Goal: Transaction & Acquisition: Download file/media

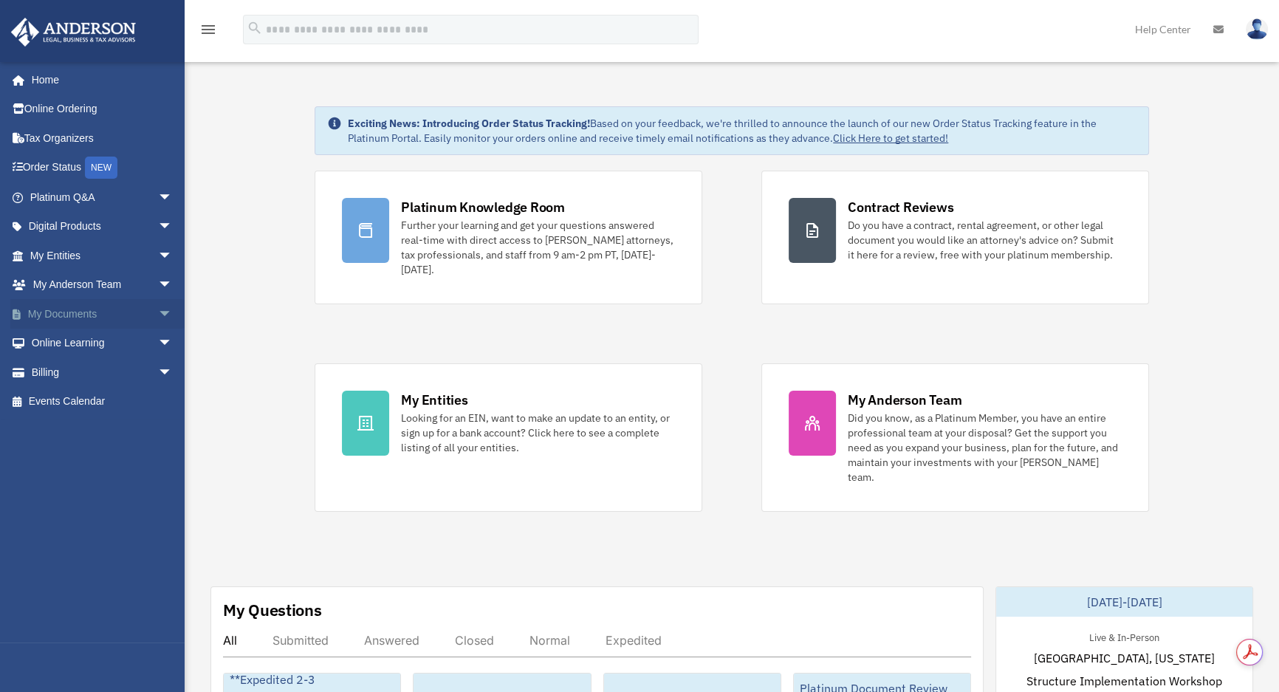
click at [158, 314] on span "arrow_drop_down" at bounding box center [173, 314] width 30 height 30
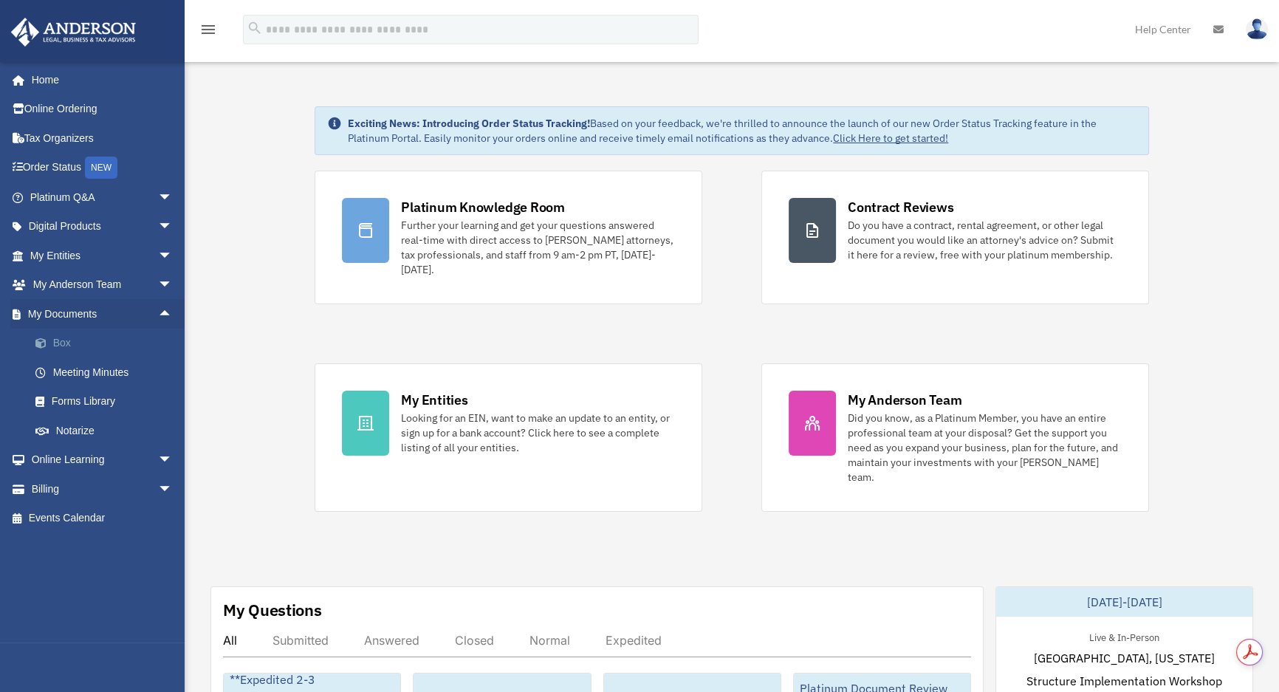
click at [87, 343] on link "Box" at bounding box center [108, 344] width 174 height 30
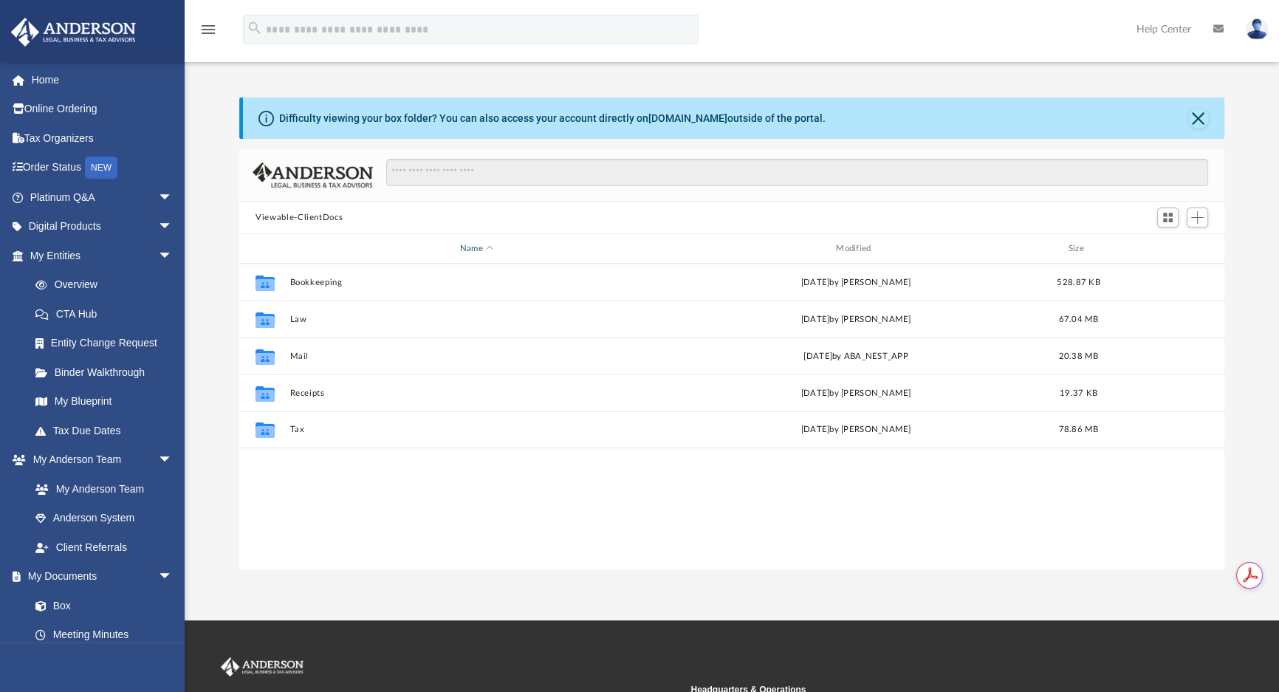
scroll to position [325, 974]
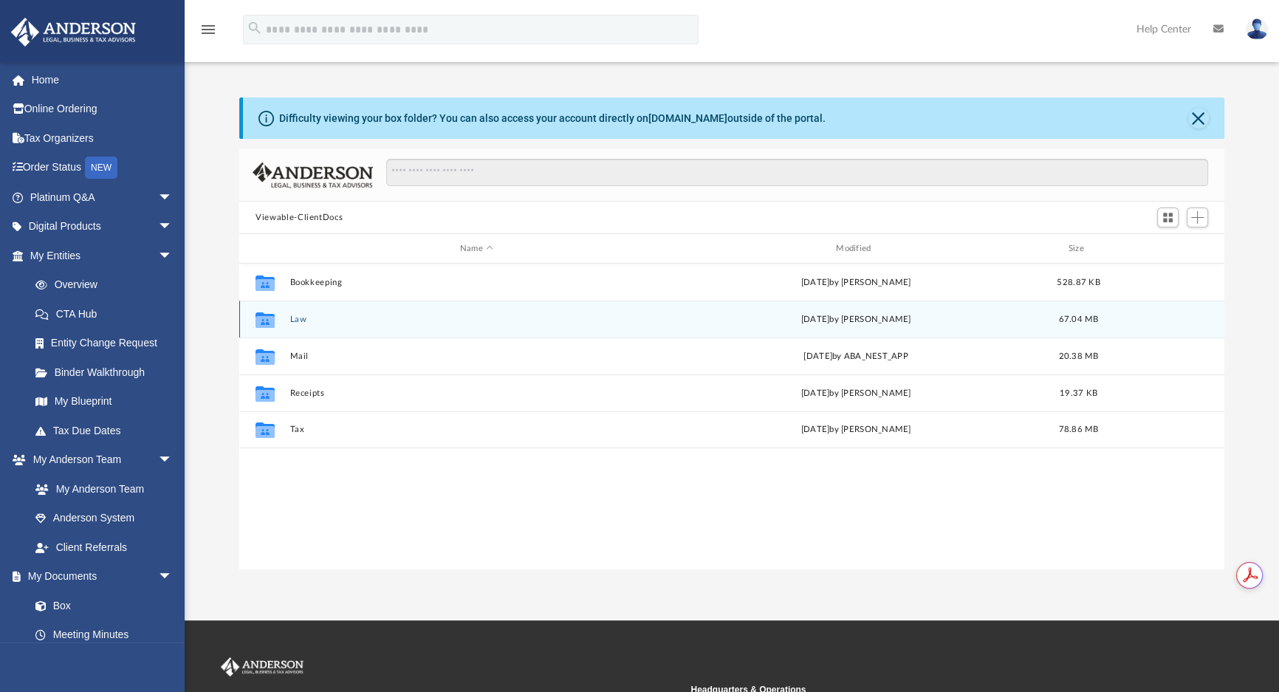
click at [299, 317] on button "Law" at bounding box center [476, 319] width 373 height 10
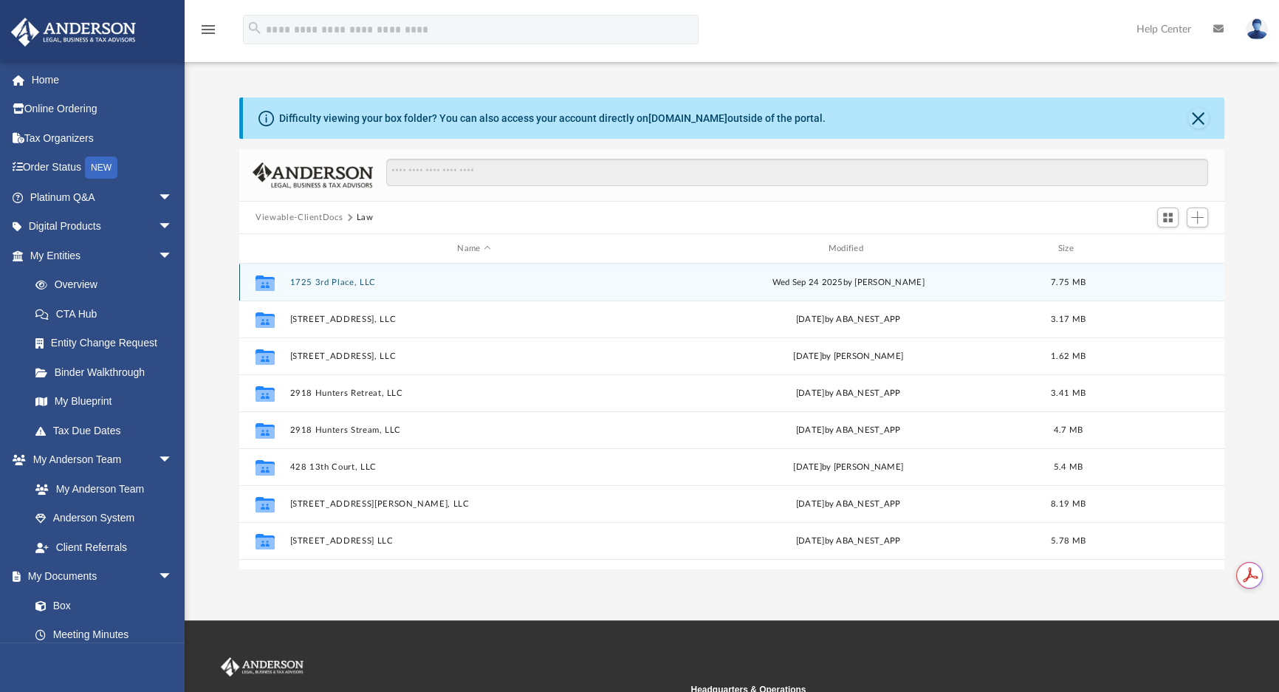
click at [343, 284] on button "1725 3rd Place, LLC" at bounding box center [474, 283] width 368 height 10
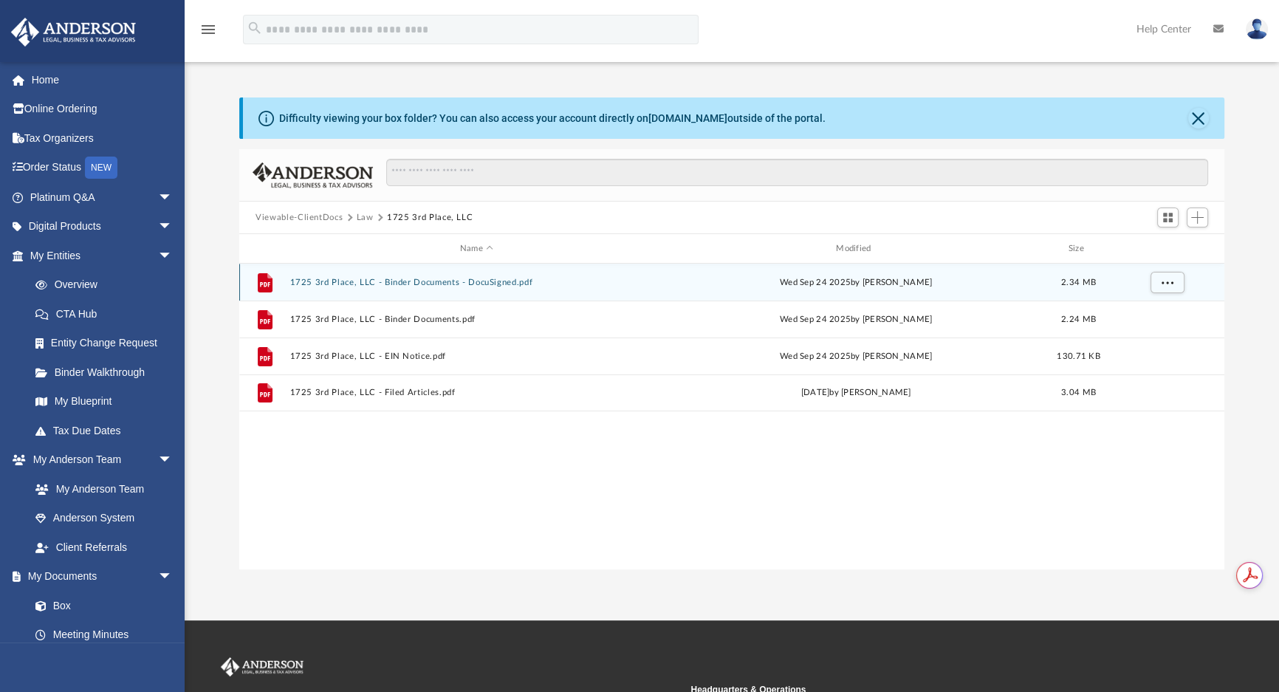
click at [515, 274] on div "File 1725 3rd Place, LLC - Binder Documents - DocuSigned.pdf [DATE] by [PERSON_…" at bounding box center [731, 282] width 985 height 37
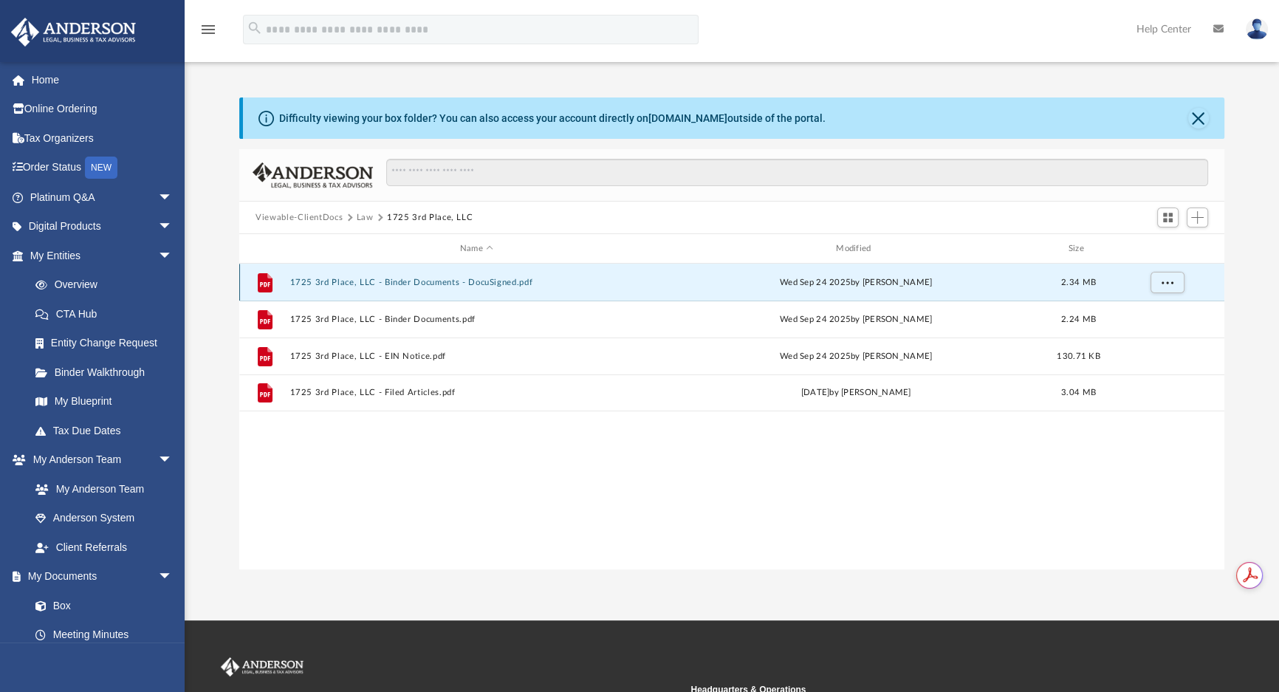
click at [513, 281] on button "1725 3rd Place, LLC - Binder Documents - DocuSigned.pdf" at bounding box center [476, 283] width 373 height 10
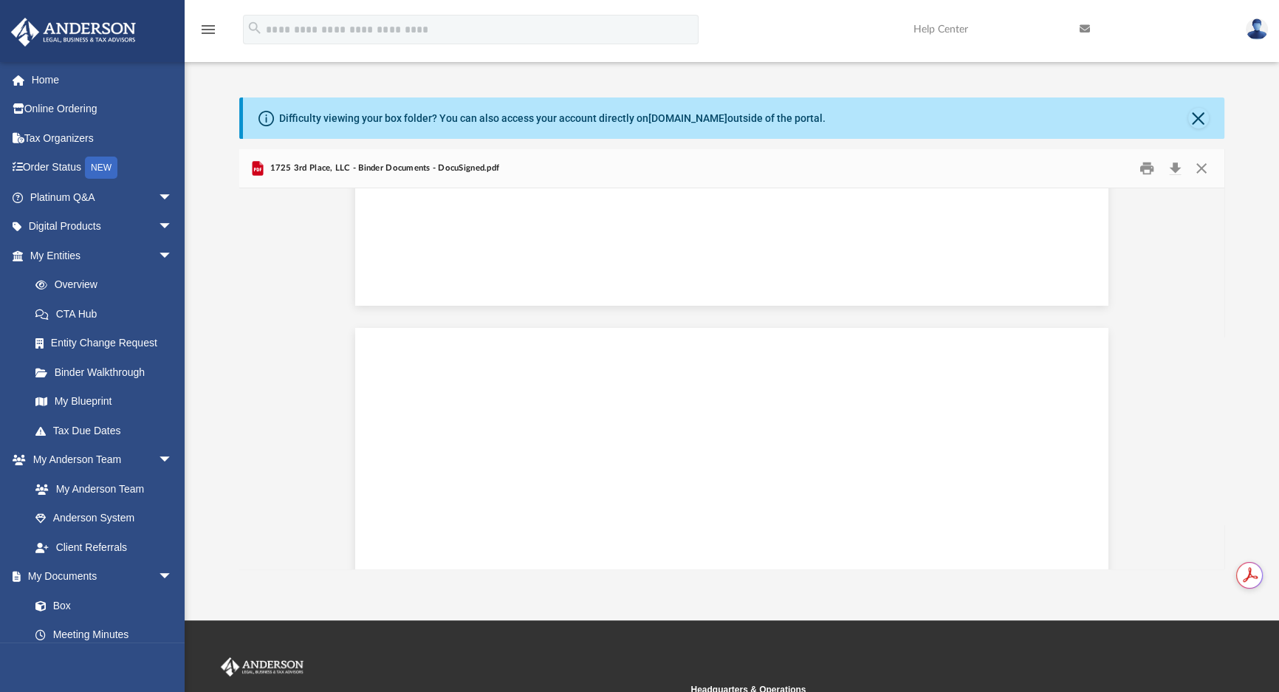
scroll to position [0, 0]
click at [1200, 126] on button "Close" at bounding box center [1198, 118] width 21 height 21
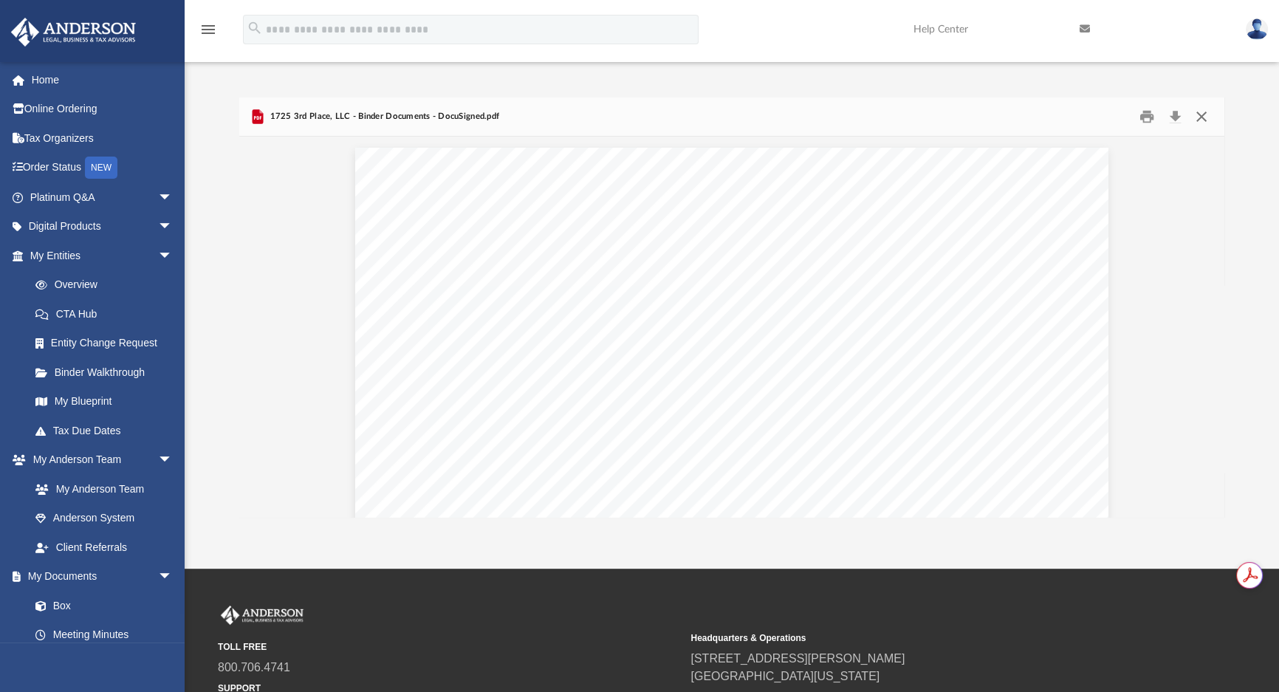
click at [1203, 114] on button "Close" at bounding box center [1201, 117] width 27 height 23
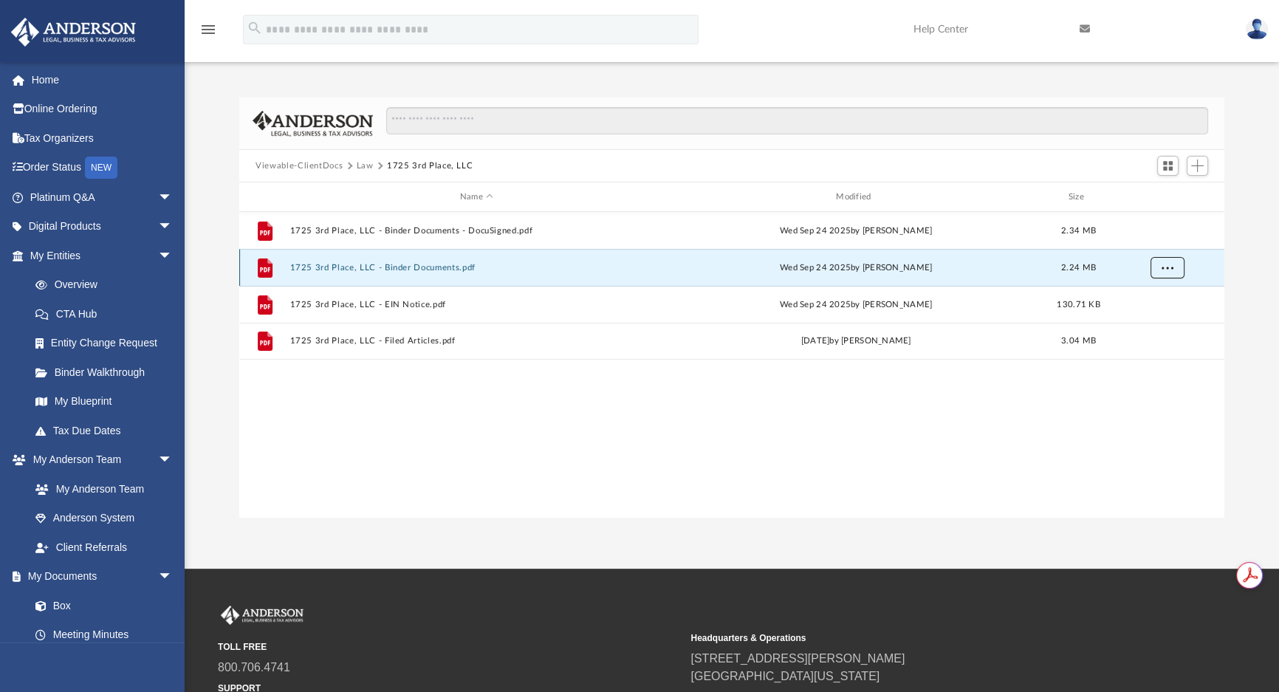
click at [1169, 263] on span "More options" at bounding box center [1167, 267] width 12 height 8
click at [1159, 324] on li "Download" at bounding box center [1154, 321] width 43 height 16
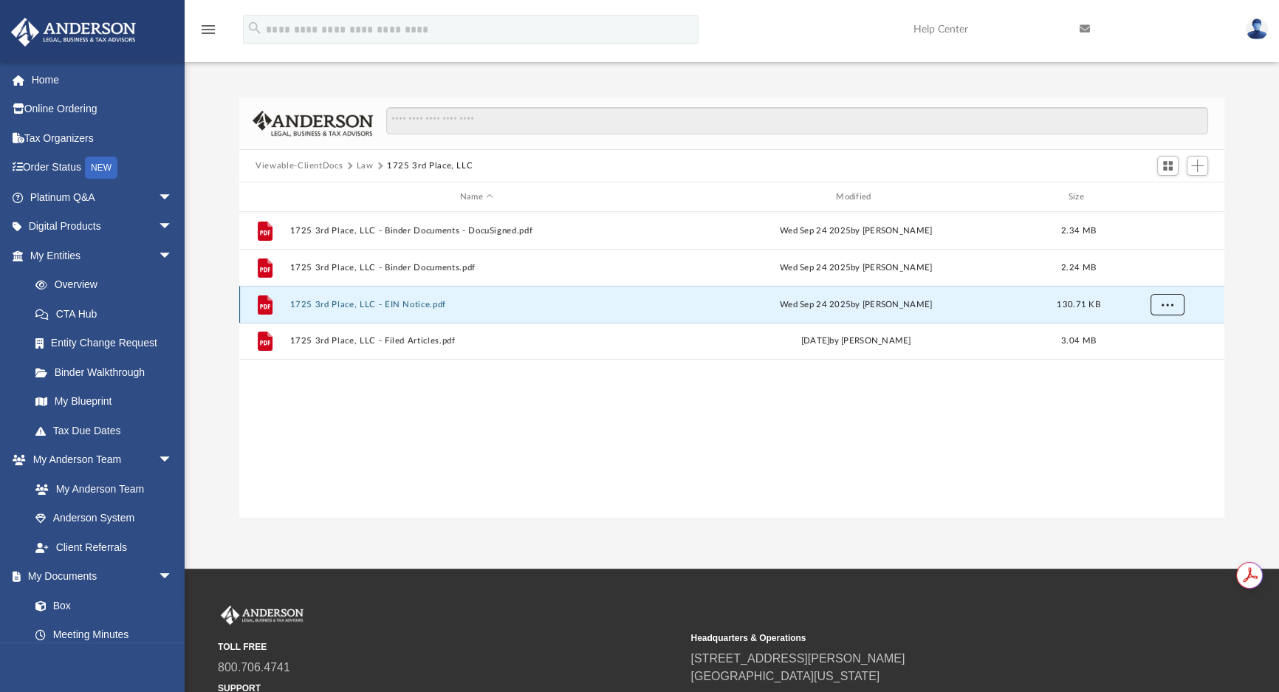
click at [1171, 307] on button "More options" at bounding box center [1167, 305] width 34 height 22
click at [1165, 354] on li "Download" at bounding box center [1154, 358] width 43 height 16
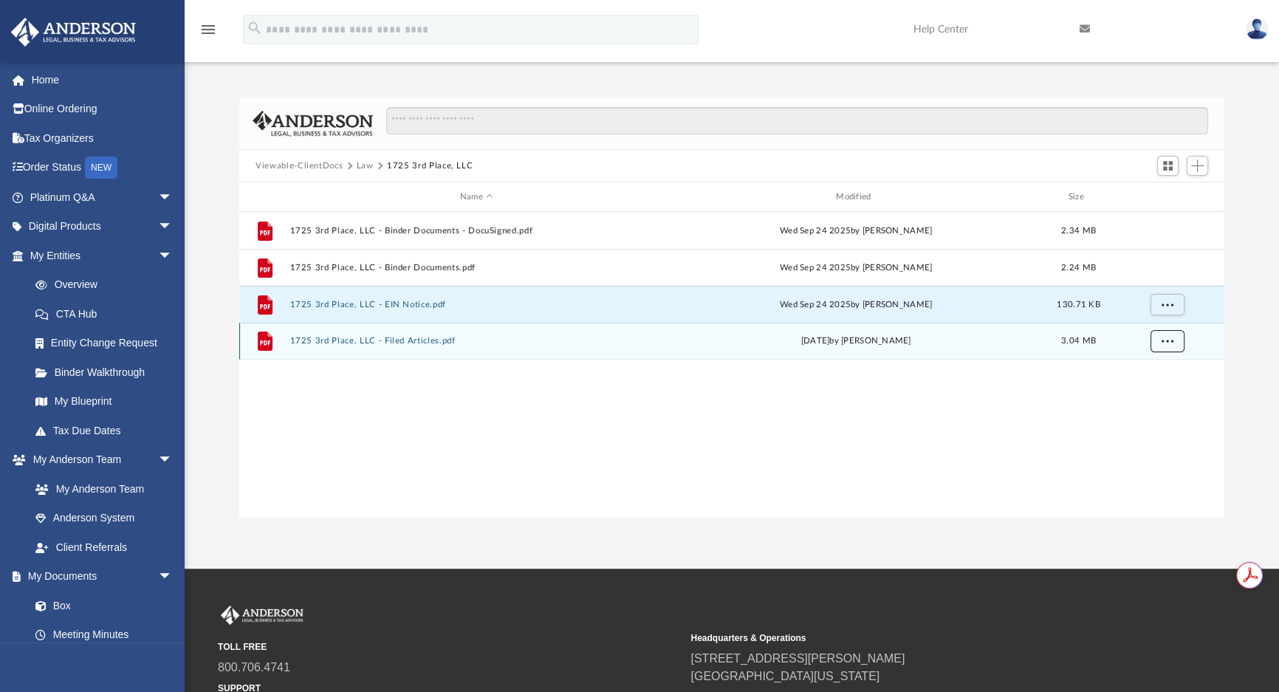
click at [1166, 344] on button "More options" at bounding box center [1167, 341] width 34 height 22
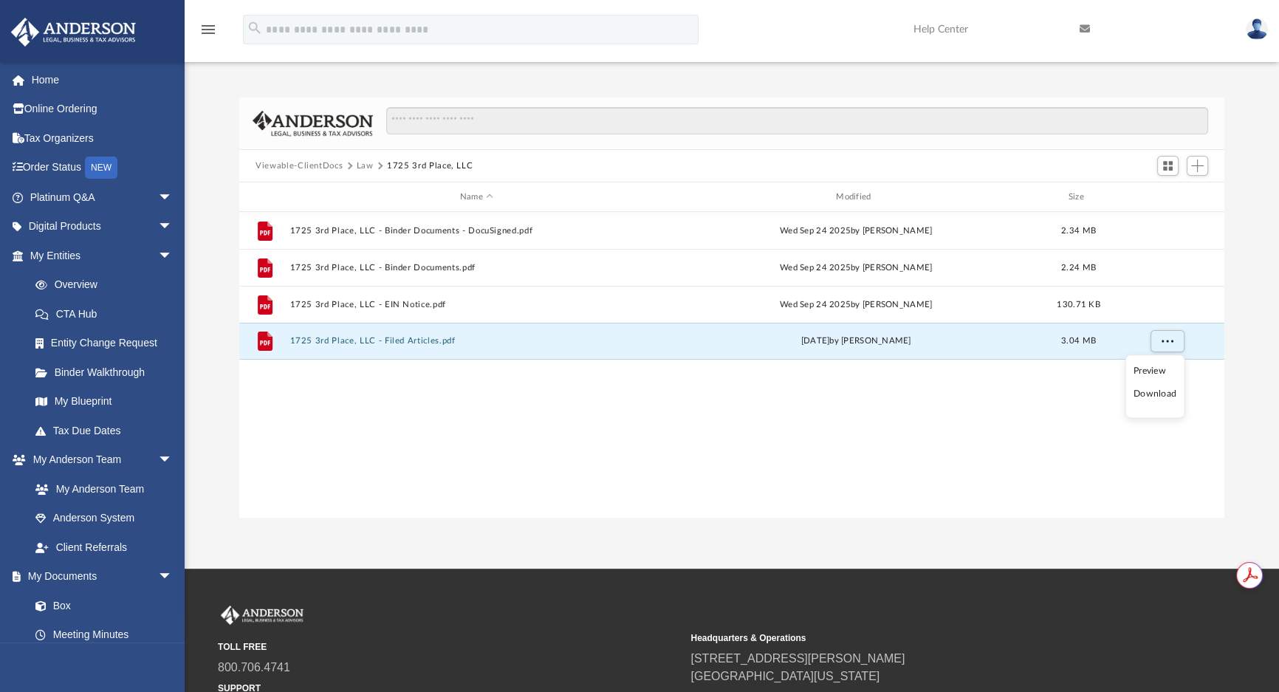
click at [1161, 391] on li "Download" at bounding box center [1154, 395] width 43 height 16
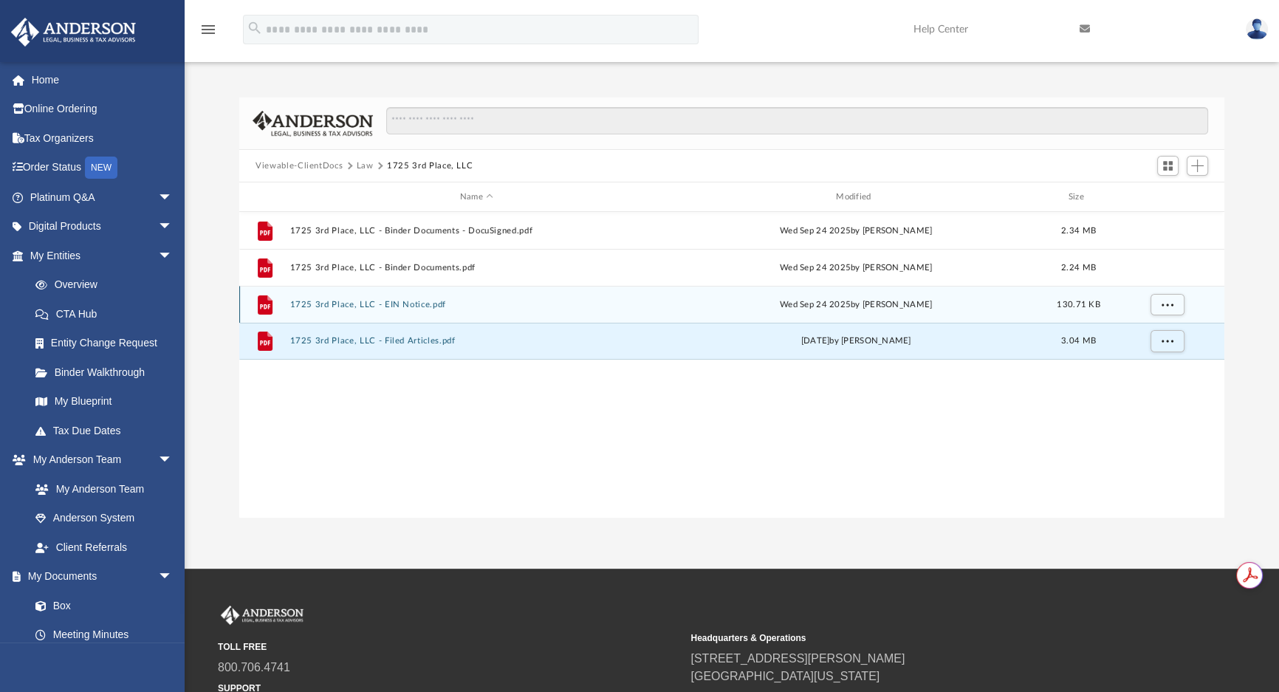
drag, startPoint x: 360, startPoint y: 162, endPoint x: 436, endPoint y: 285, distance: 143.8
click at [361, 162] on button "Law" at bounding box center [365, 165] width 17 height 13
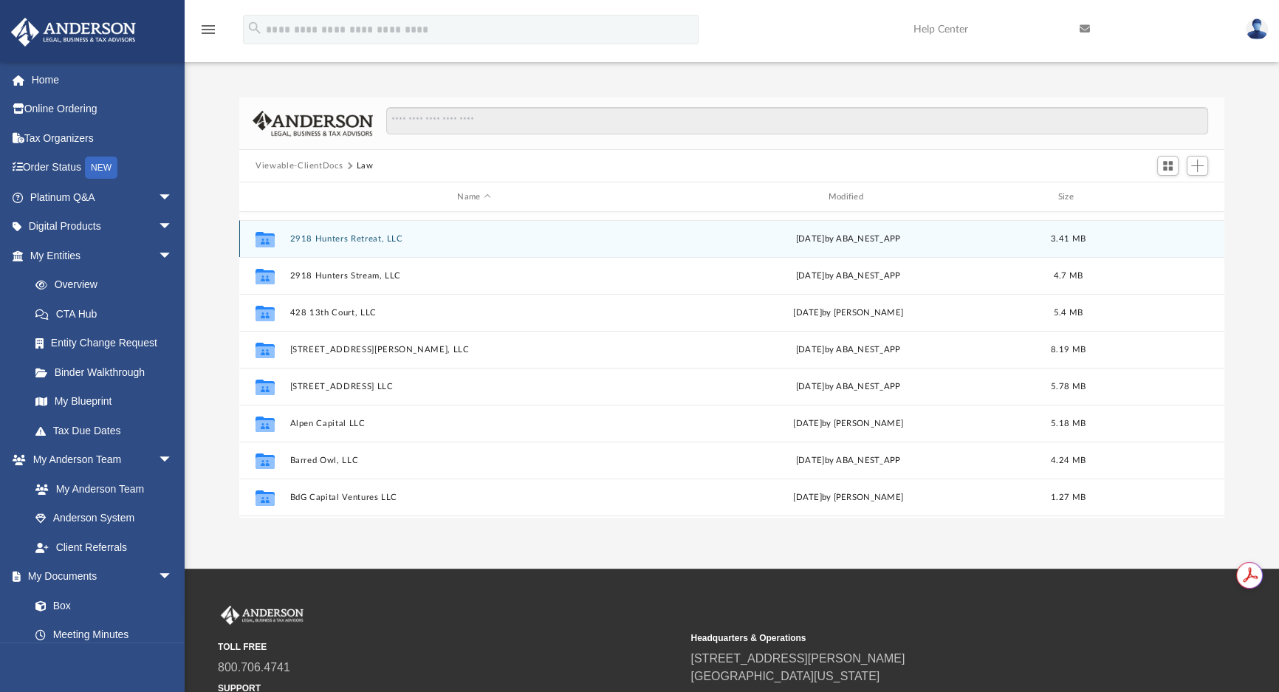
scroll to position [268, 0]
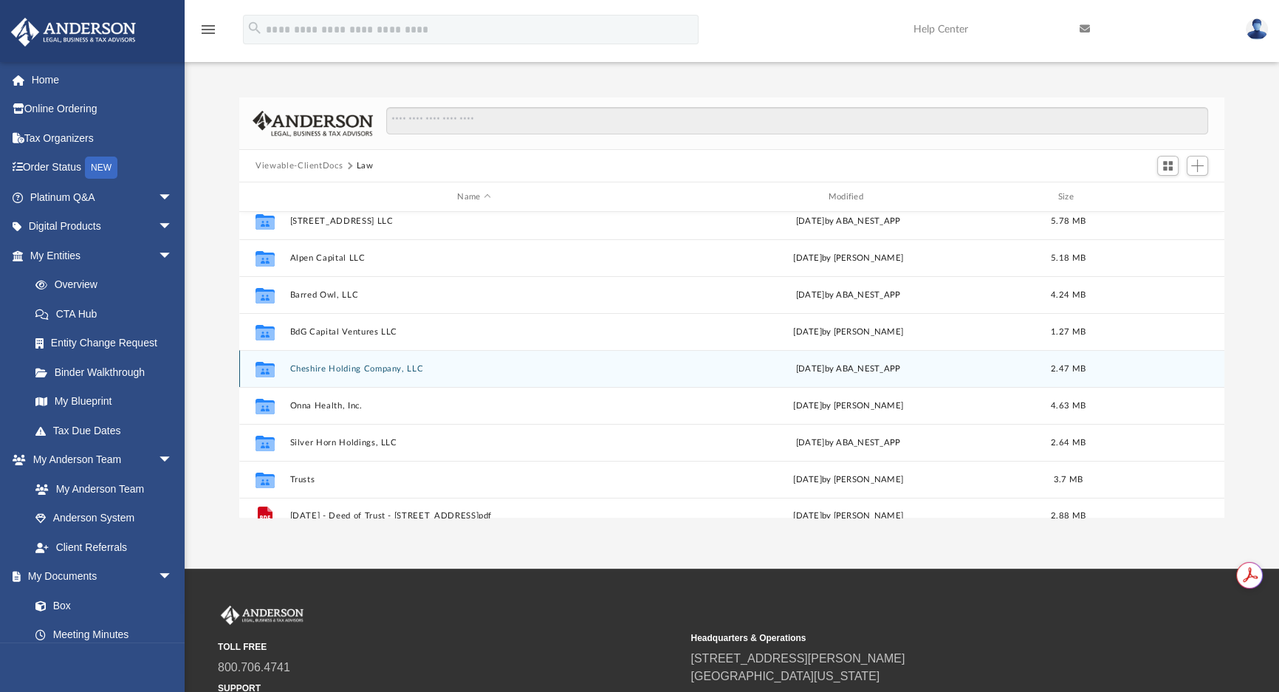
click at [358, 368] on button "Cheshire Holding Company, LLC" at bounding box center [474, 369] width 368 height 10
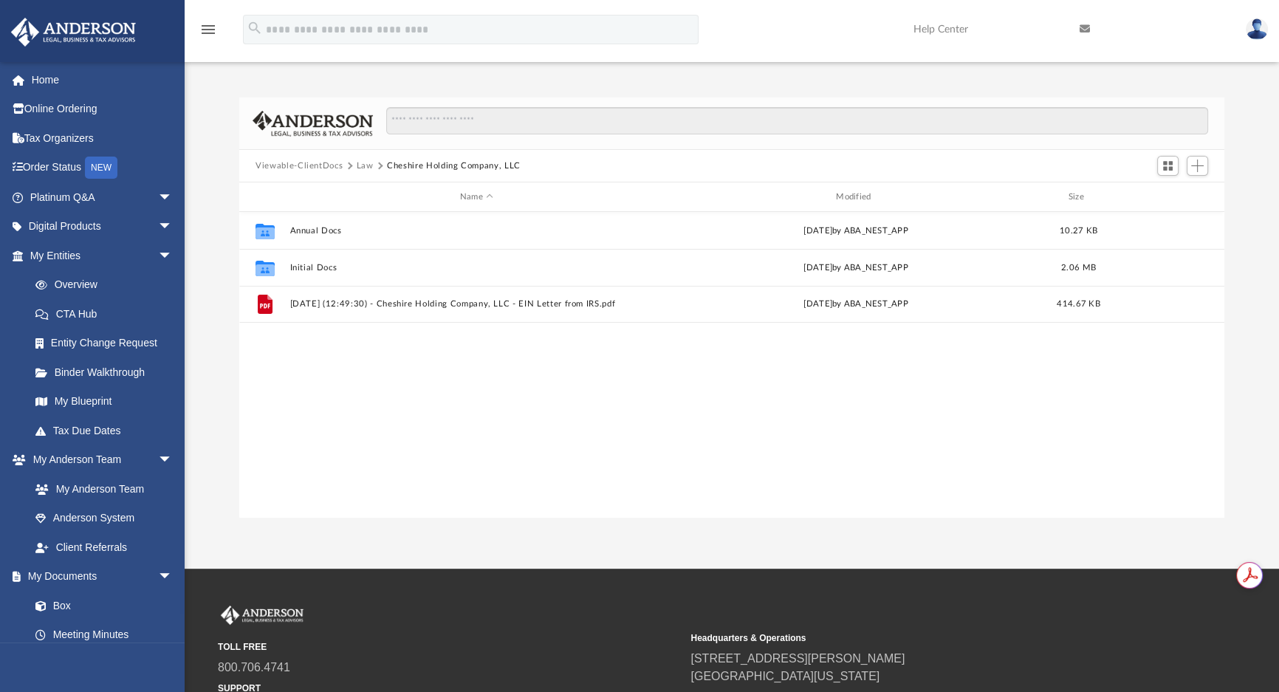
scroll to position [0, 0]
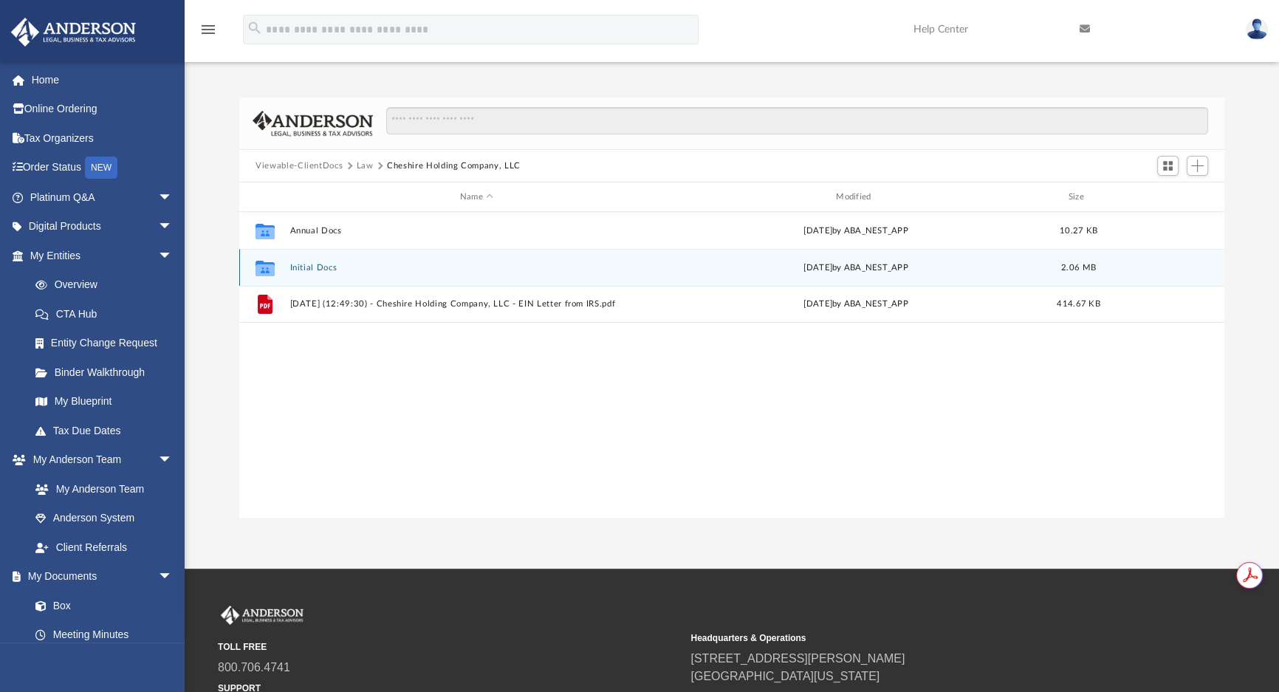
click at [309, 267] on button "Initial Docs" at bounding box center [476, 268] width 373 height 10
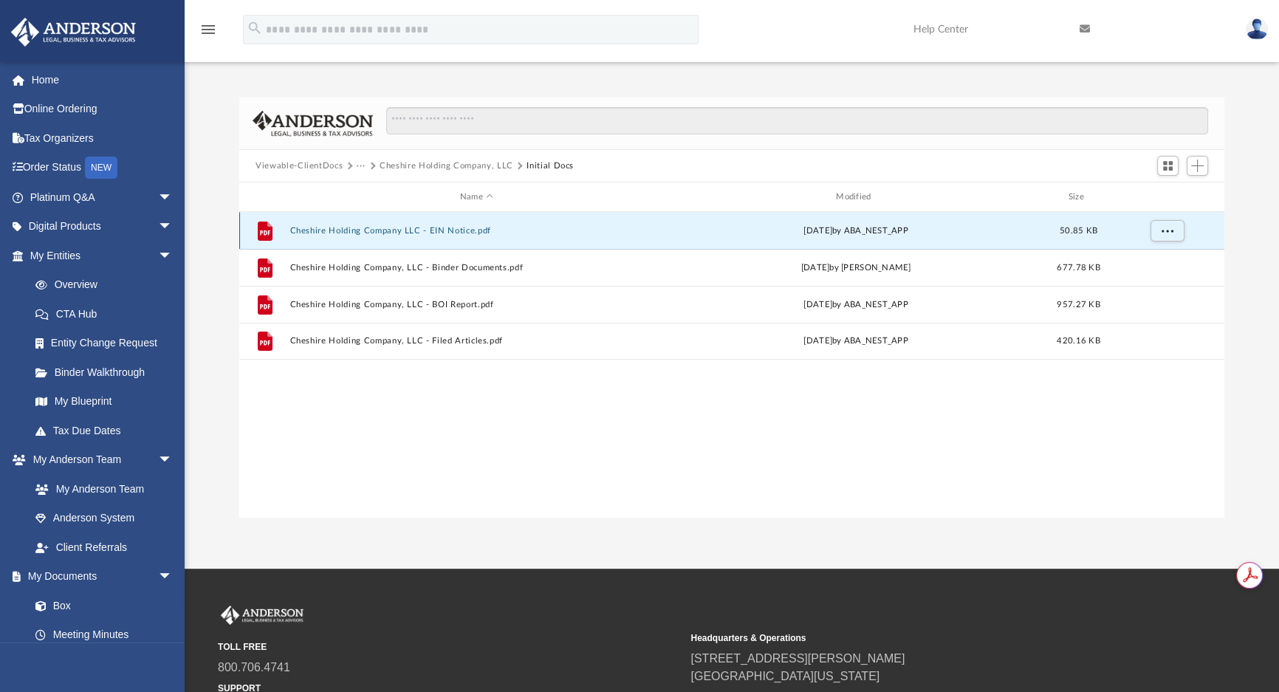
click at [466, 229] on button "Cheshire Holding Company LLC - EIN Notice.pdf" at bounding box center [476, 231] width 373 height 10
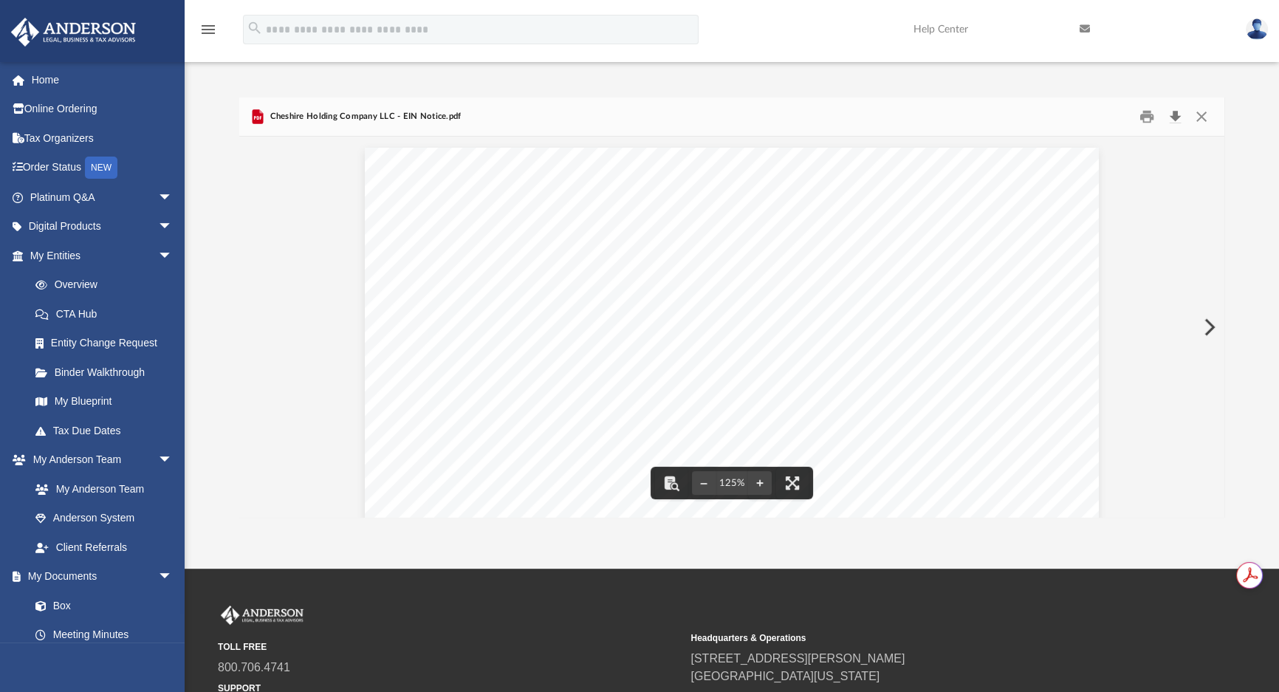
click at [1176, 121] on button "Download" at bounding box center [1174, 117] width 27 height 23
click at [1203, 118] on button "Close" at bounding box center [1201, 117] width 27 height 23
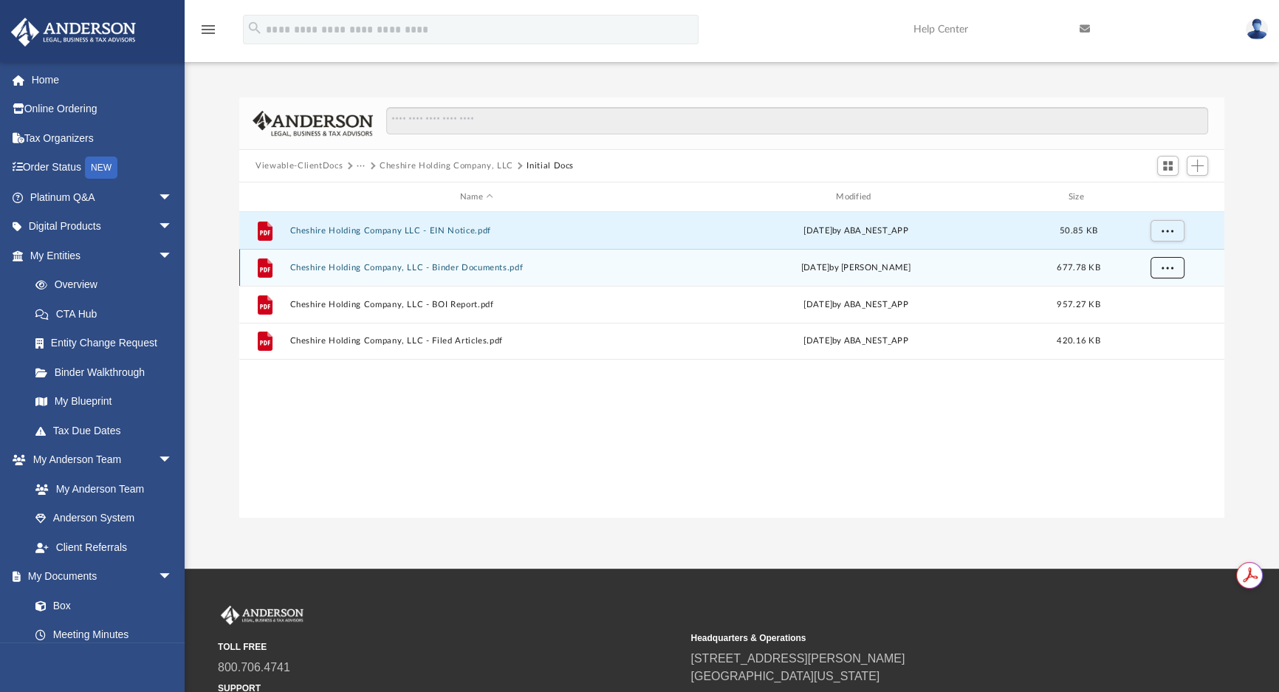
click at [1174, 266] on button "More options" at bounding box center [1167, 268] width 34 height 22
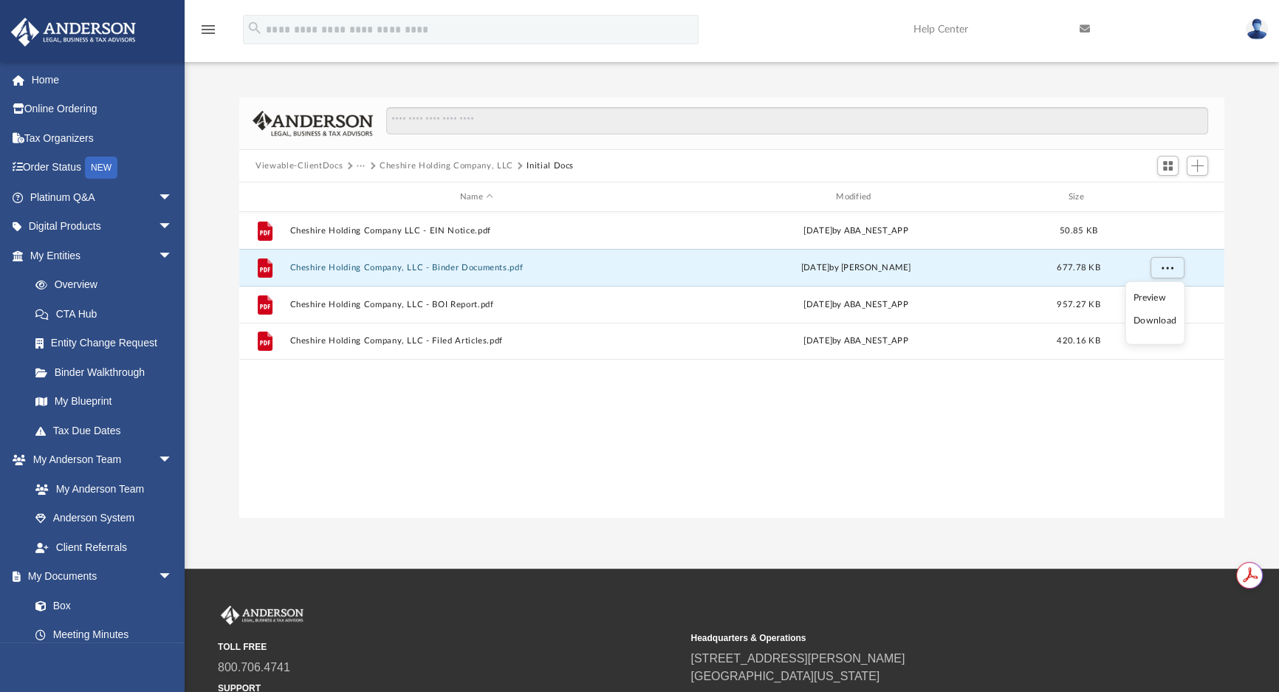
click at [1157, 321] on li "Download" at bounding box center [1154, 321] width 43 height 16
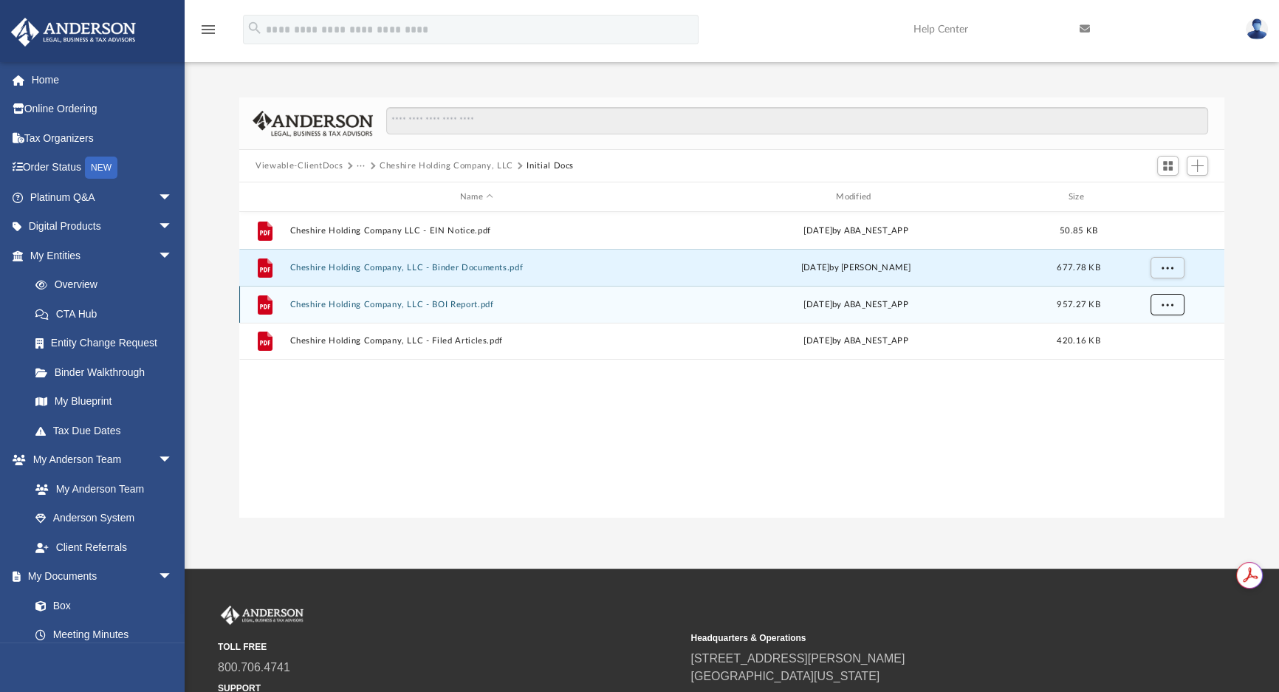
click at [1166, 305] on span "More options" at bounding box center [1167, 304] width 12 height 8
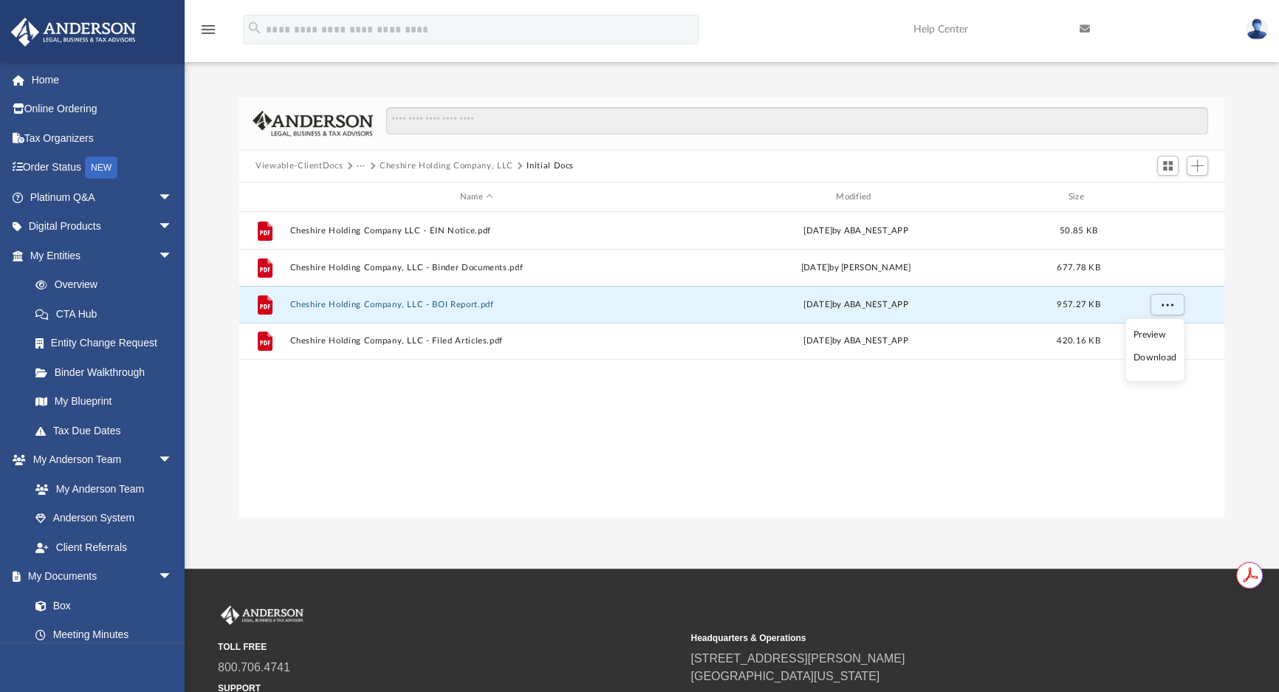
click at [1155, 353] on li "Download" at bounding box center [1154, 358] width 43 height 16
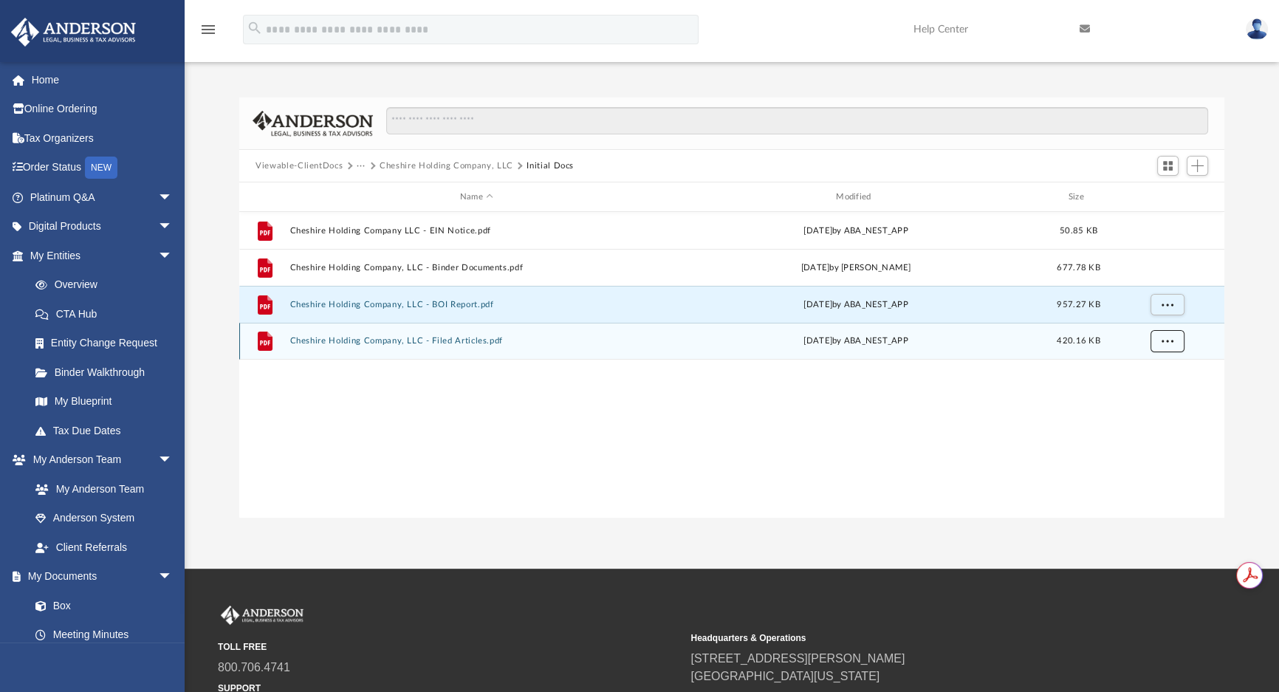
click at [1162, 345] on button "More options" at bounding box center [1167, 341] width 34 height 22
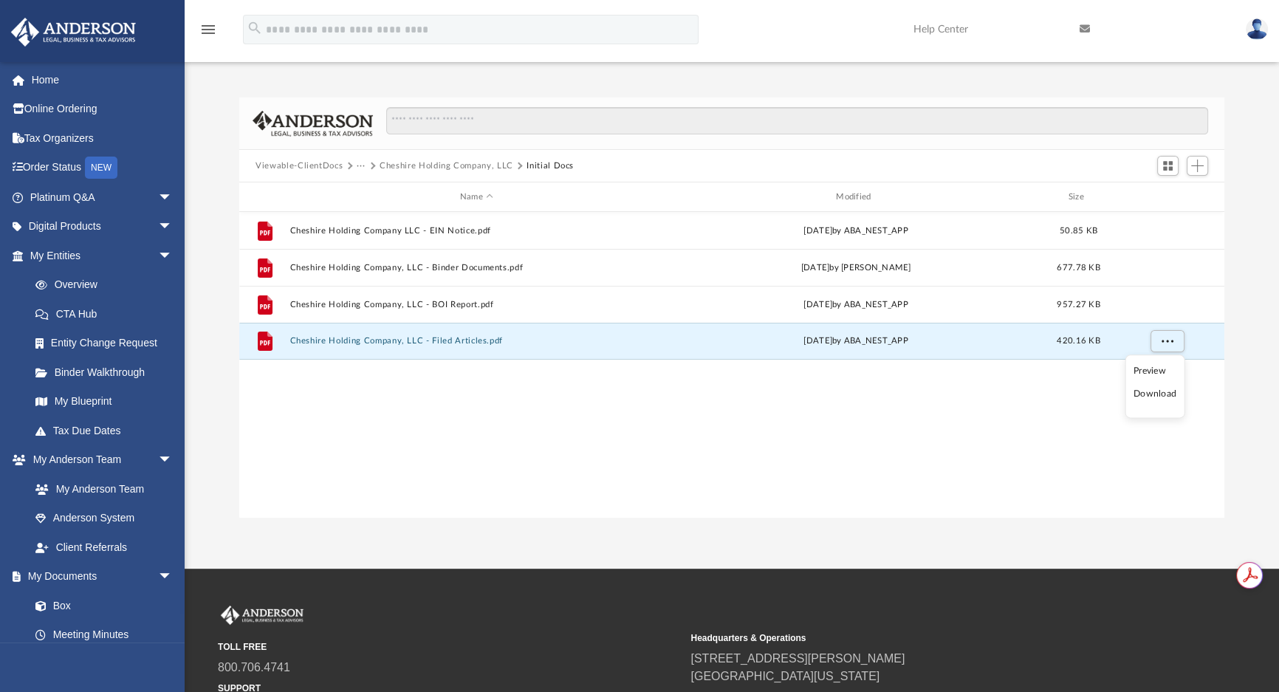
click at [1158, 391] on li "Download" at bounding box center [1154, 395] width 43 height 16
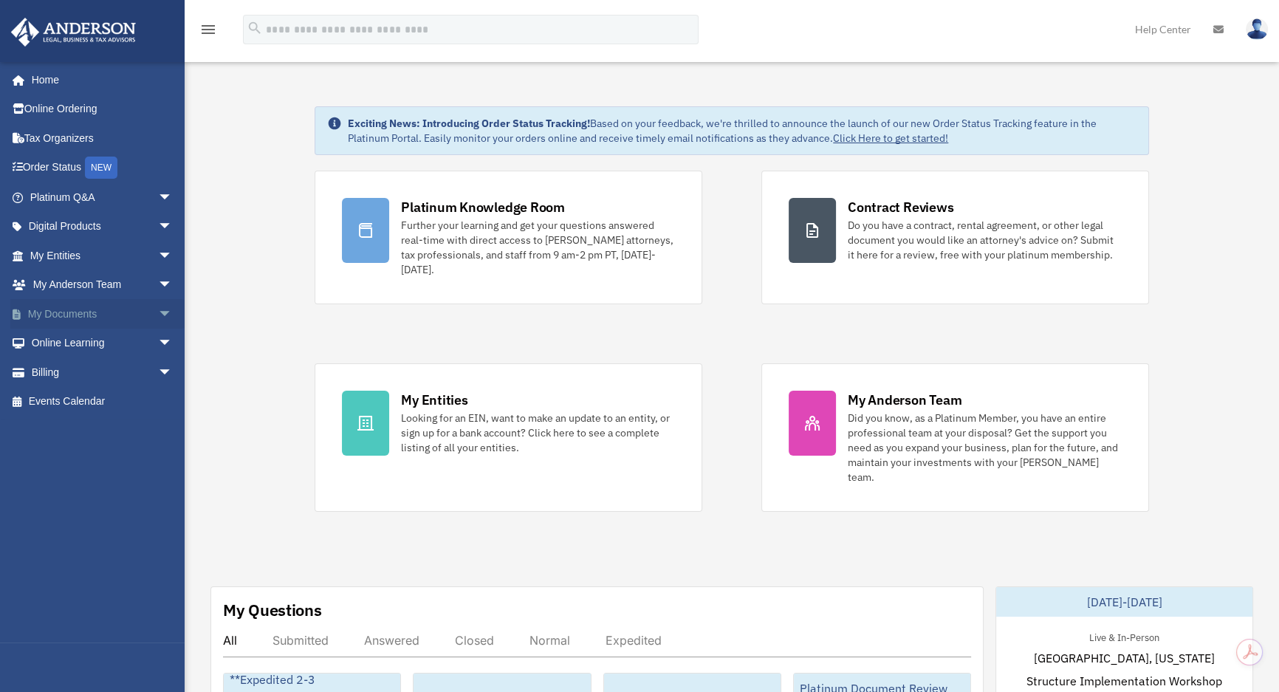
click at [86, 314] on link "My Documents arrow_drop_down" at bounding box center [102, 314] width 185 height 30
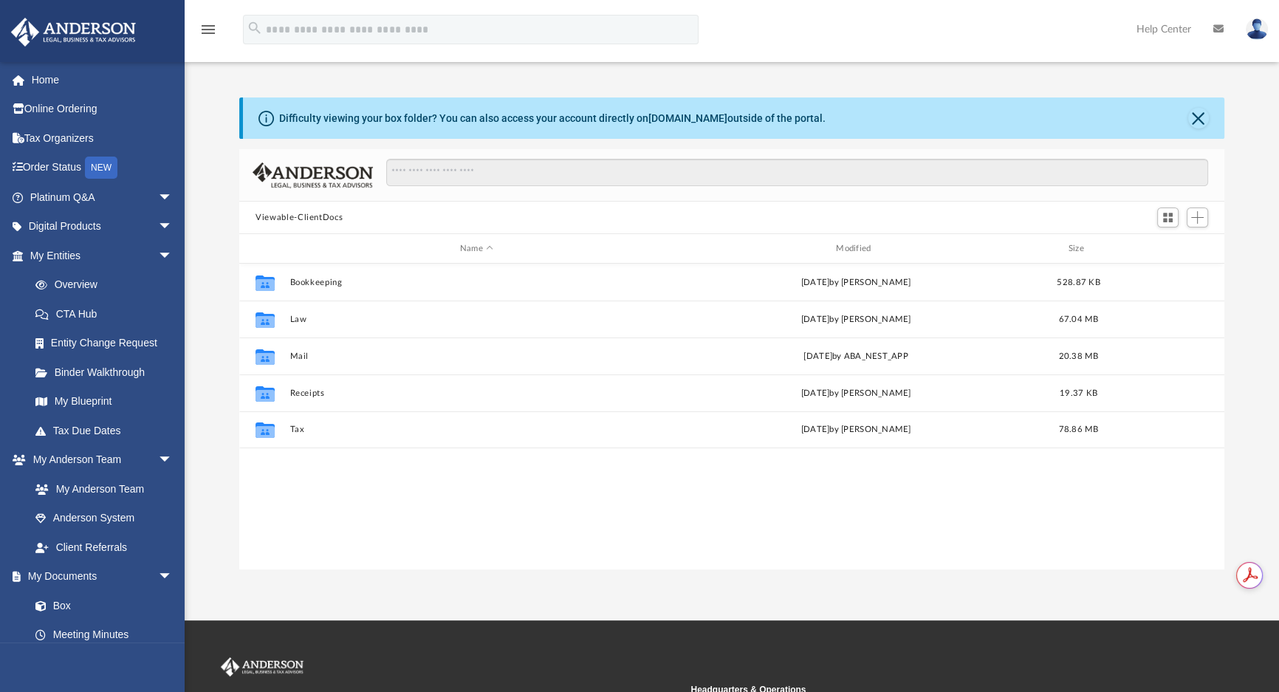
scroll to position [325, 974]
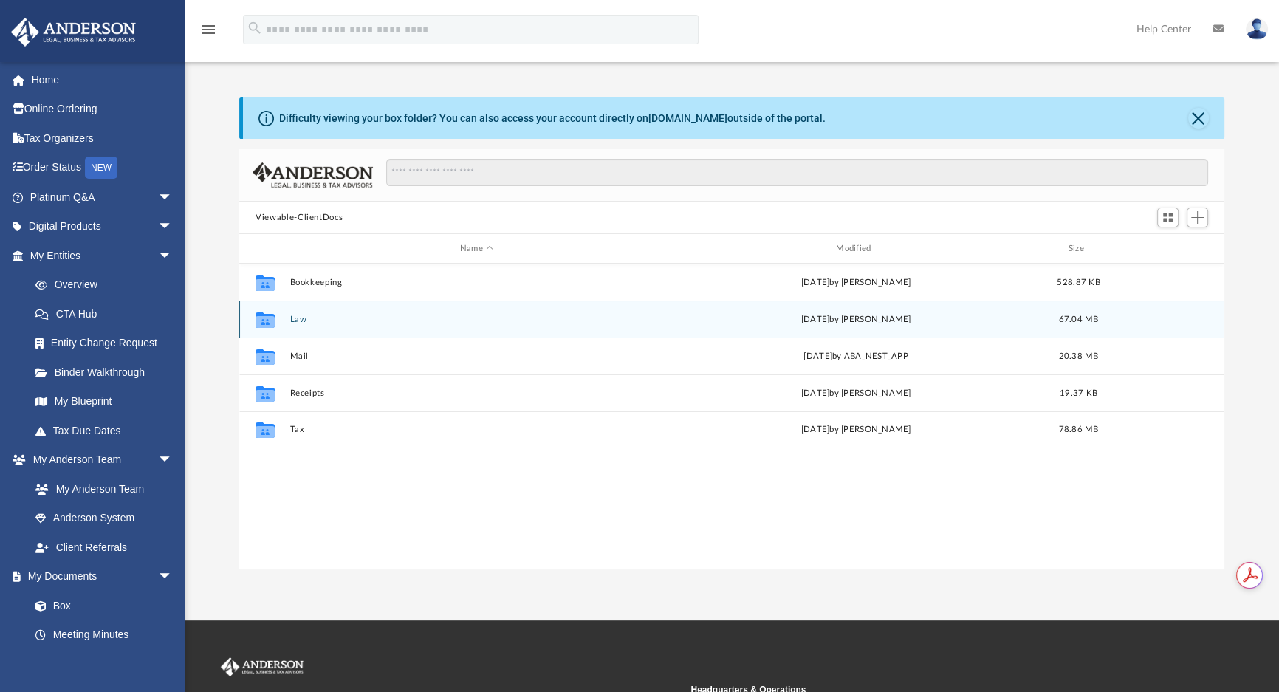
click at [300, 317] on button "Law" at bounding box center [476, 319] width 373 height 10
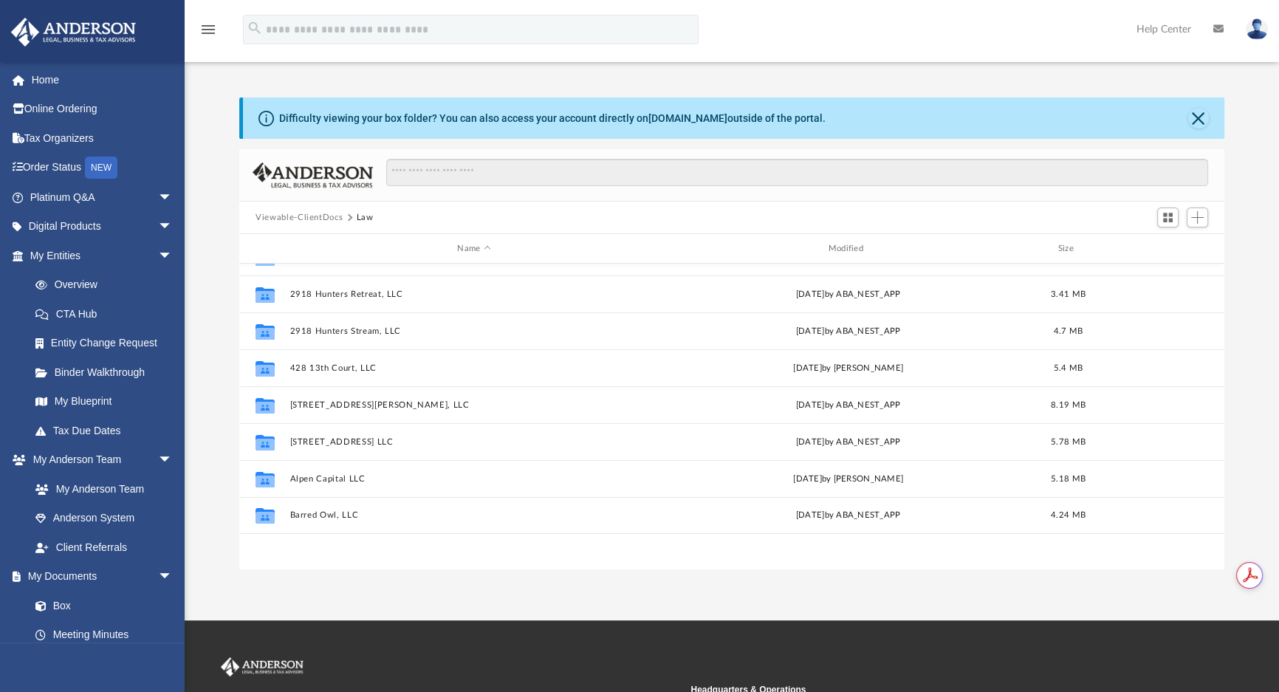
scroll to position [0, 0]
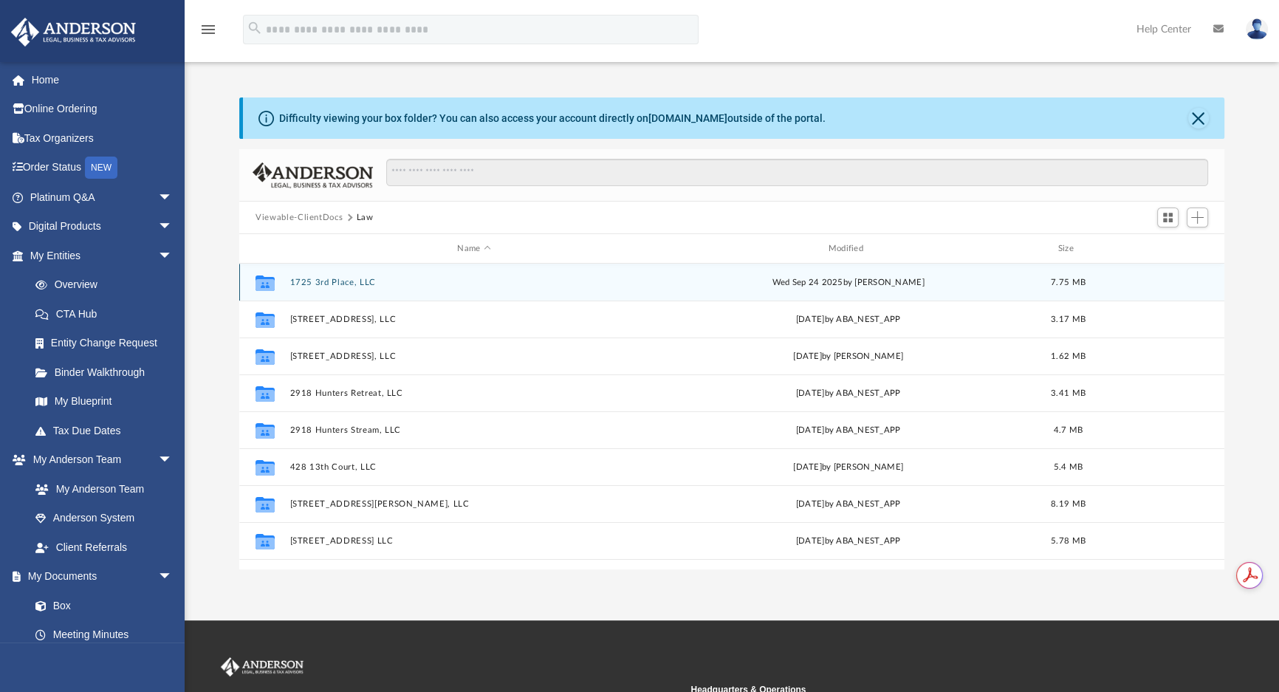
click at [351, 282] on button "1725 3rd Place, LLC" at bounding box center [474, 283] width 368 height 10
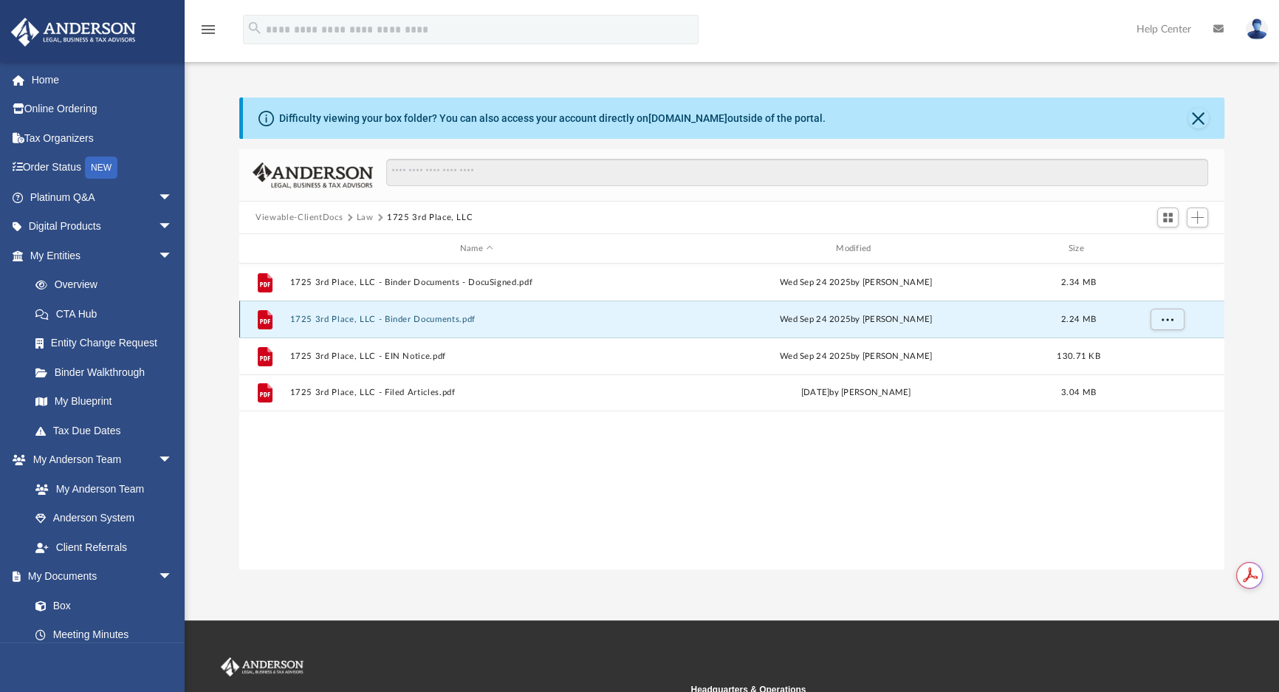
click at [450, 320] on button "1725 3rd Place, LLC - Binder Documents.pdf" at bounding box center [476, 319] width 373 height 10
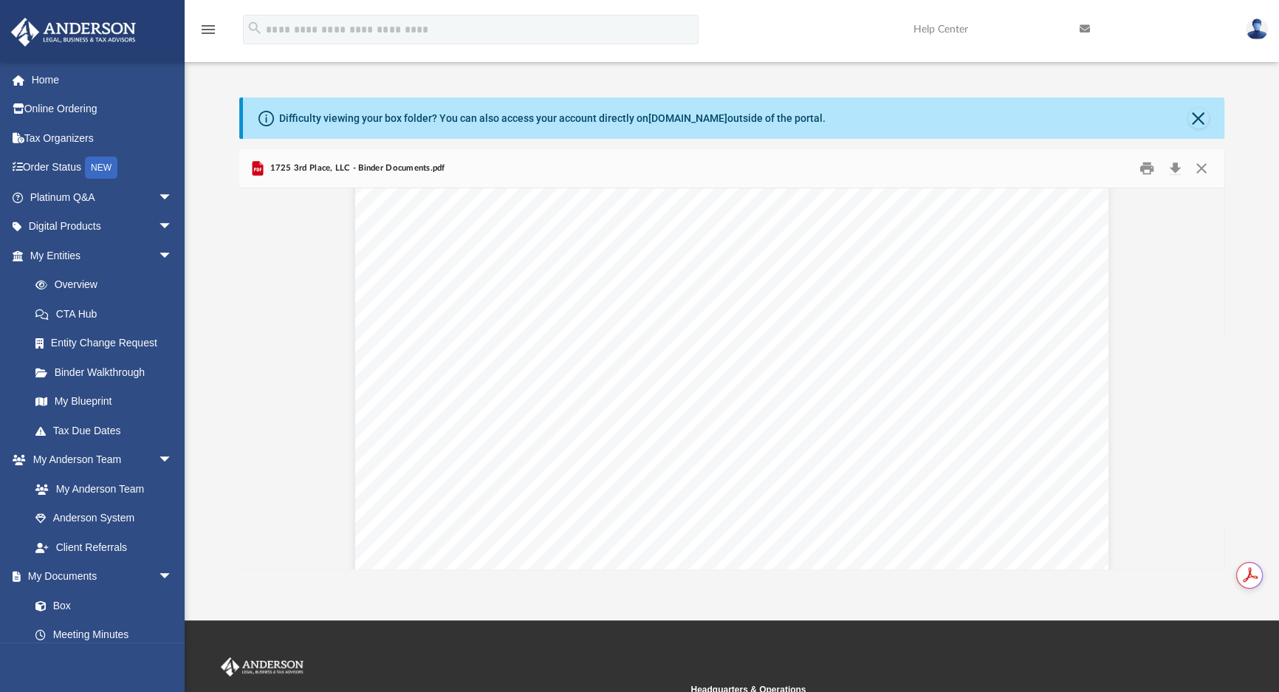
scroll to position [3355, 0]
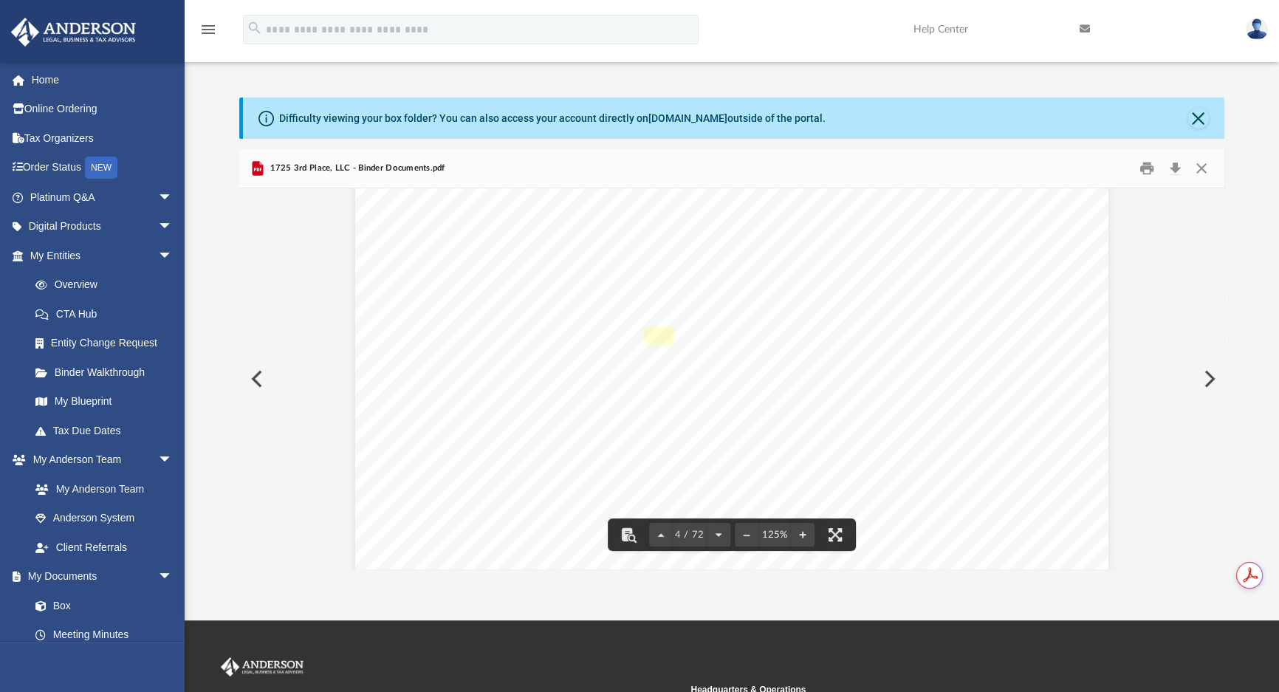
click at [653, 332] on link "Page 4" at bounding box center [658, 335] width 29 height 16
